Goal: Information Seeking & Learning: Check status

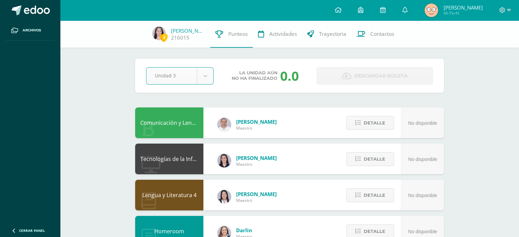
select select "Unidad 3"
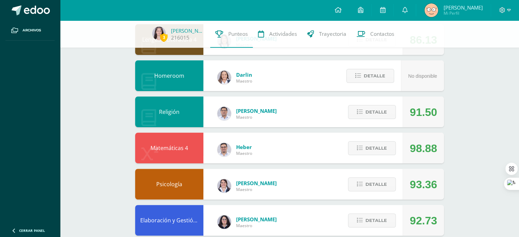
scroll to position [163, 0]
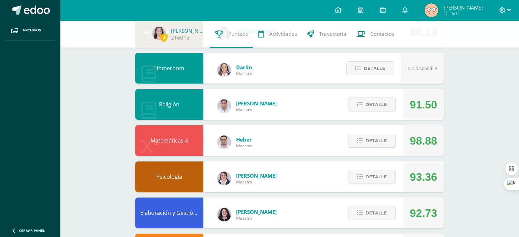
drag, startPoint x: 435, startPoint y: 142, endPoint x: 407, endPoint y: 140, distance: 28.0
click at [407, 140] on div "98.88" at bounding box center [422, 140] width 41 height 31
click at [449, 147] on div "Pendiente Unidad 3 Unidad 1 Unidad 2 Unidad 3 Unidad 4 Promedio actual: 93.62 D…" at bounding box center [289, 121] width 336 height 529
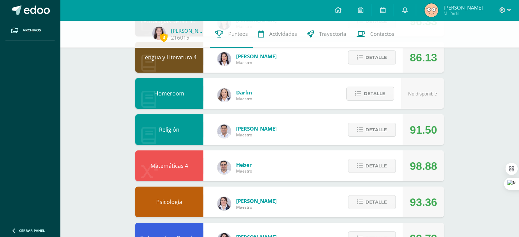
scroll to position [139, 0]
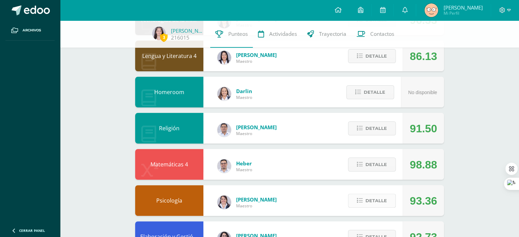
click at [385, 205] on span "Detalle" at bounding box center [375, 200] width 21 height 13
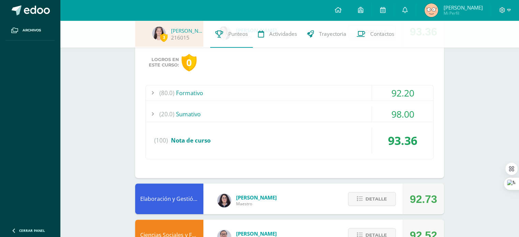
scroll to position [308, 0]
click at [348, 96] on div "(80.0) Formativo" at bounding box center [290, 92] width 288 height 15
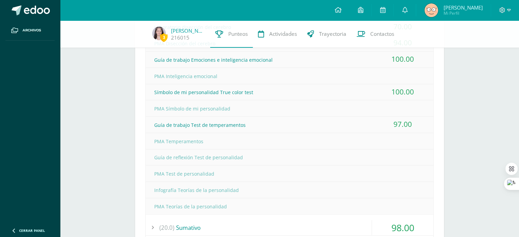
scroll to position [391, 0]
drag, startPoint x: 246, startPoint y: 157, endPoint x: 158, endPoint y: 150, distance: 87.6
click at [158, 150] on div "Guía de reflexión Test de personalidad" at bounding box center [290, 156] width 288 height 15
drag, startPoint x: 230, startPoint y: 188, endPoint x: 137, endPoint y: 166, distance: 95.3
click at [137, 166] on div "Logros en este curso: 0 (80.0) Formativo 92.20 Laboratorio disección del cerebro" at bounding box center [289, 127] width 309 height 327
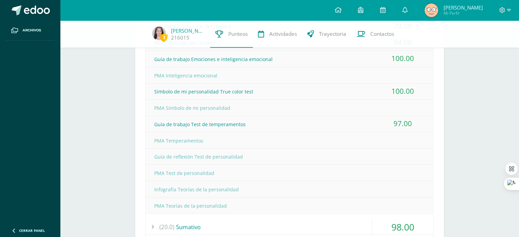
click at [304, 177] on div "PMA Test de personalidad" at bounding box center [290, 172] width 288 height 15
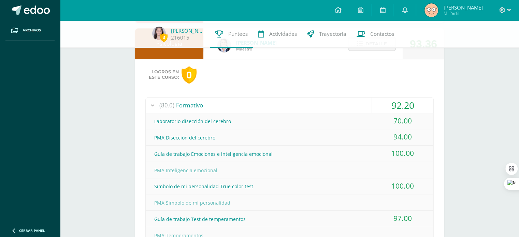
scroll to position [287, 0]
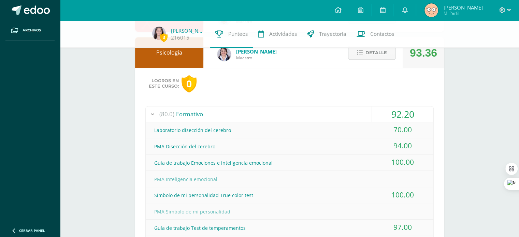
click at [343, 115] on div "(80.0) Formativo" at bounding box center [290, 113] width 288 height 15
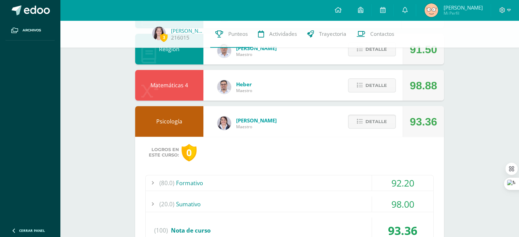
scroll to position [216, 0]
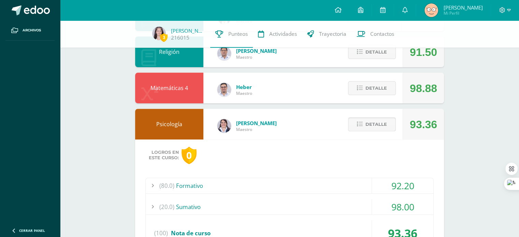
click at [378, 127] on span "Detalle" at bounding box center [375, 124] width 21 height 13
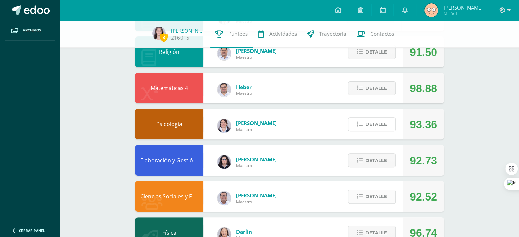
scroll to position [260, 0]
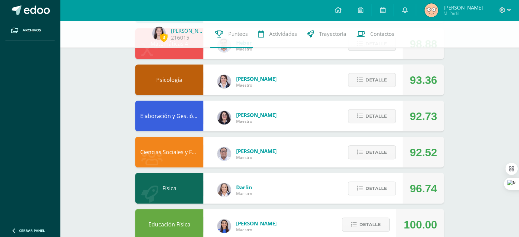
click at [384, 188] on span "Detalle" at bounding box center [375, 188] width 21 height 13
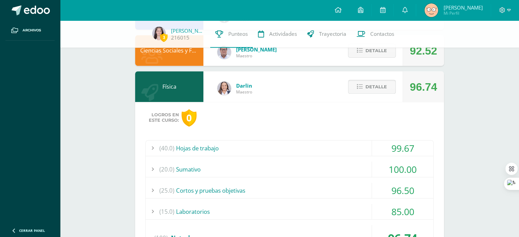
scroll to position [396, 0]
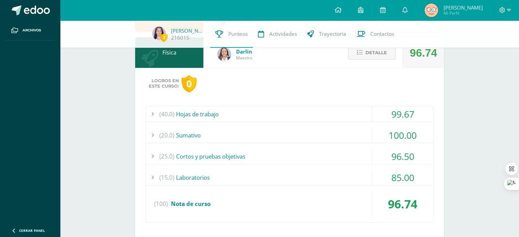
click at [279, 109] on div "(40.0) Hojas de trabajo" at bounding box center [290, 113] width 288 height 15
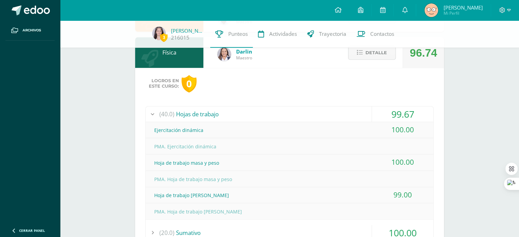
scroll to position [429, 0]
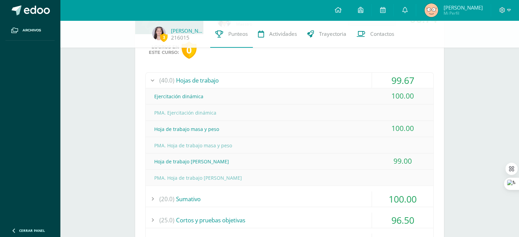
click at [324, 78] on div "(40.0) Hojas de trabajo" at bounding box center [290, 80] width 288 height 15
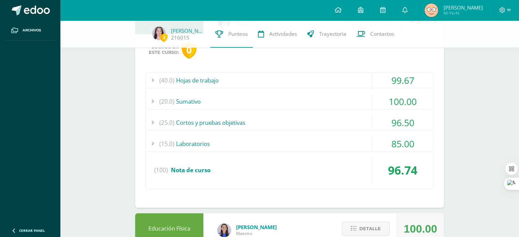
click at [323, 117] on div "(25.0) Cortos y pruebas objetivas" at bounding box center [290, 122] width 288 height 15
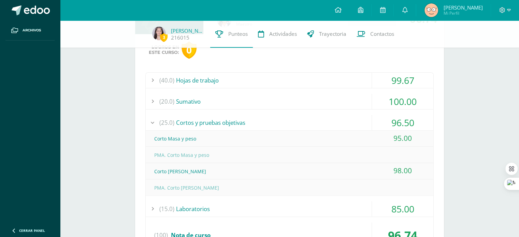
click at [323, 117] on div "(25.0) Cortos y pruebas objetivas" at bounding box center [290, 122] width 288 height 15
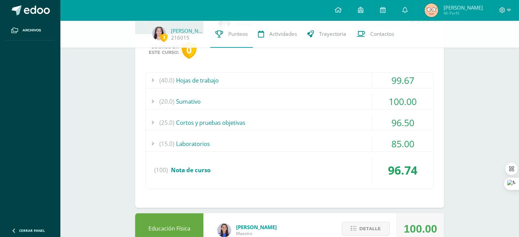
click at [323, 117] on div "(25.0) Cortos y pruebas objetivas" at bounding box center [290, 122] width 288 height 15
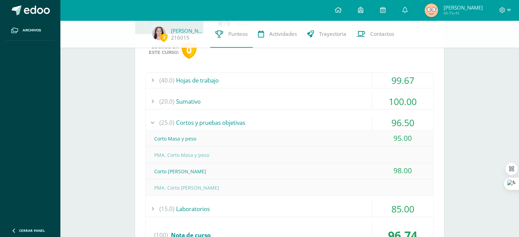
click at [323, 117] on div "(25.0) Cortos y pruebas objetivas" at bounding box center [290, 122] width 288 height 15
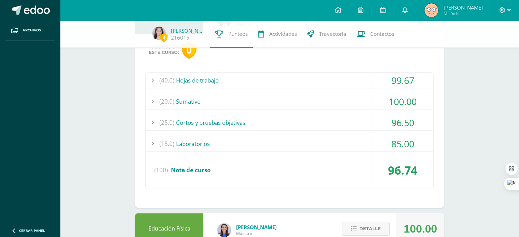
click at [347, 95] on div "(20.0) Sumativo" at bounding box center [290, 101] width 288 height 15
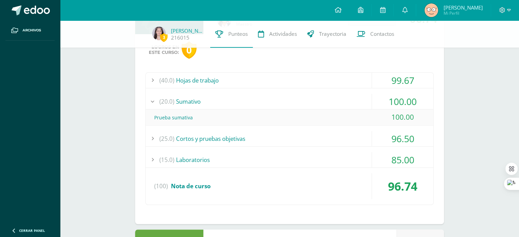
click at [347, 95] on div "(20.0) Sumativo" at bounding box center [290, 101] width 288 height 15
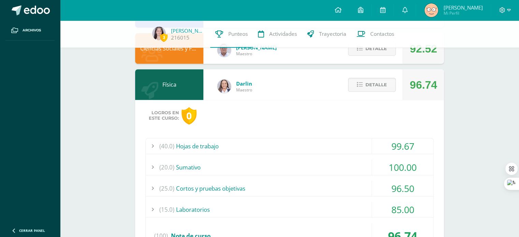
scroll to position [350, 0]
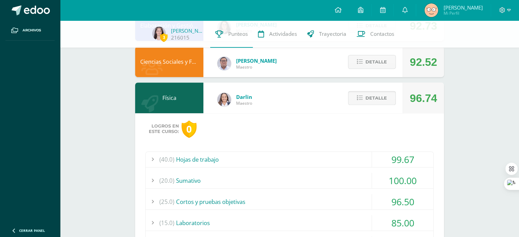
click at [379, 100] on span "Detalle" at bounding box center [375, 98] width 21 height 13
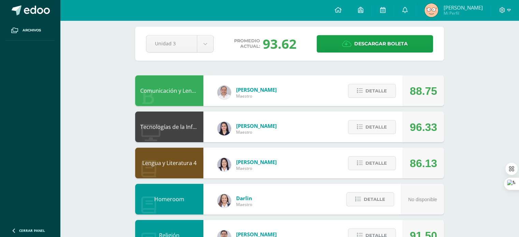
scroll to position [0, 0]
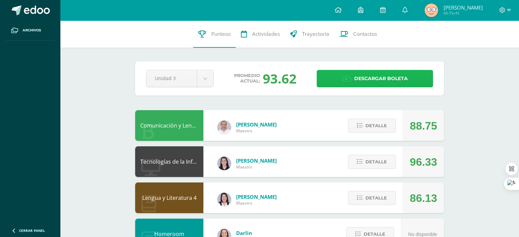
click at [387, 78] on span "Descargar boleta" at bounding box center [381, 78] width 54 height 17
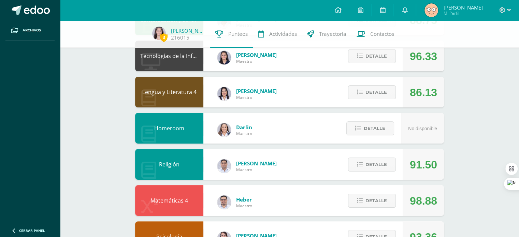
scroll to position [103, 0]
click at [377, 162] on span "Detalle" at bounding box center [375, 164] width 21 height 13
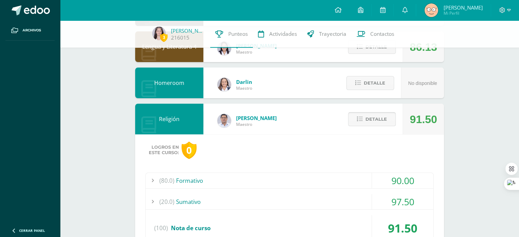
scroll to position [157, 0]
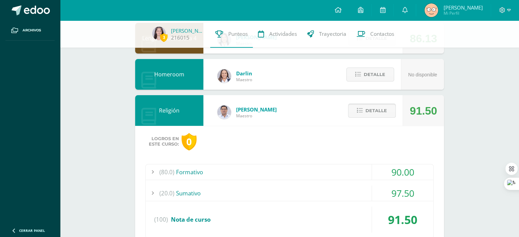
click at [374, 110] on span "Detalle" at bounding box center [375, 110] width 21 height 13
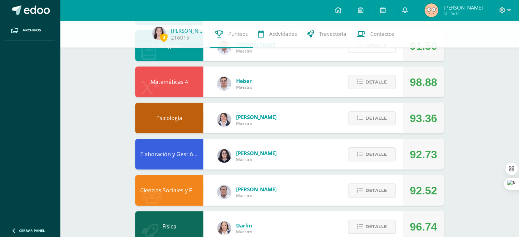
scroll to position [211, 0]
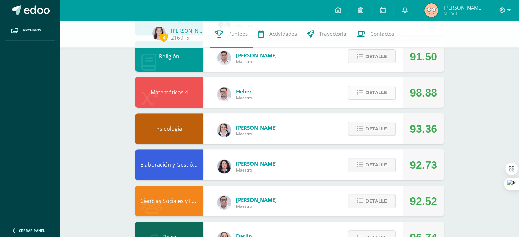
click at [378, 93] on span "Detalle" at bounding box center [375, 92] width 21 height 13
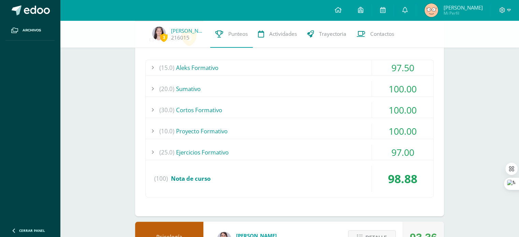
scroll to position [297, 0]
click at [258, 128] on div "(10.0) Proyecto Formativo" at bounding box center [290, 130] width 288 height 15
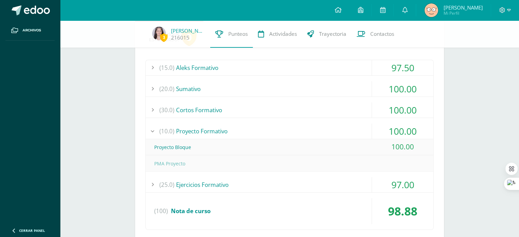
click at [258, 128] on div "(10.0) Proyecto Formativo" at bounding box center [290, 130] width 288 height 15
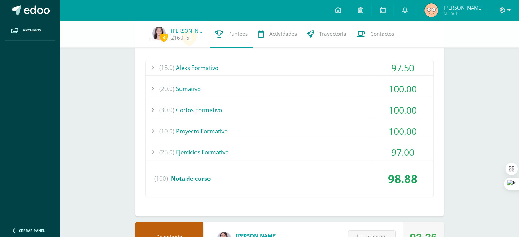
scroll to position [0, 0]
